Goal: Find specific page/section: Find specific page/section

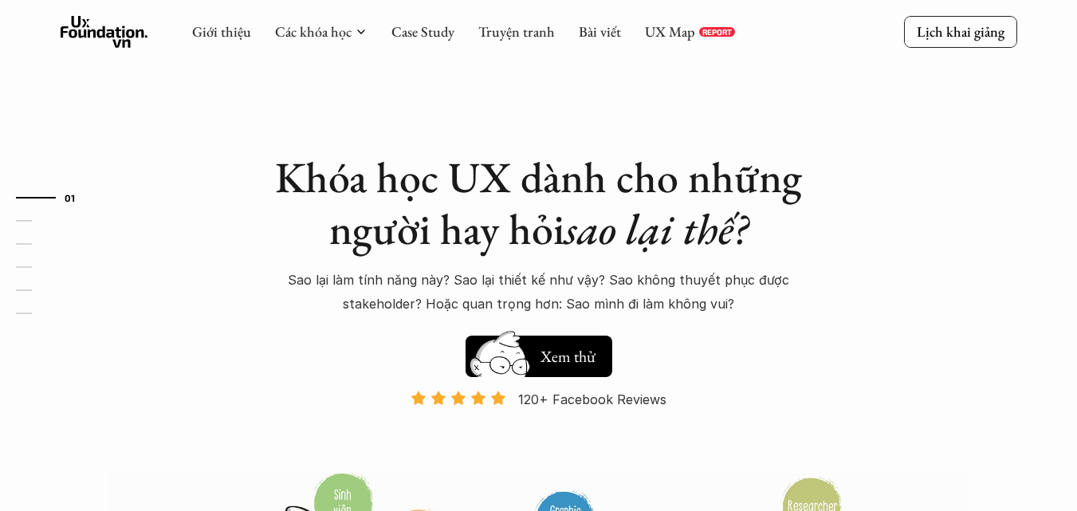
click at [359, 26] on icon at bounding box center [361, 32] width 13 height 13
click at [955, 33] on p "Lịch khai giảng" at bounding box center [961, 31] width 88 height 18
click at [230, 29] on link "Giới thiệu" at bounding box center [221, 31] width 59 height 18
